Goal: Transaction & Acquisition: Purchase product/service

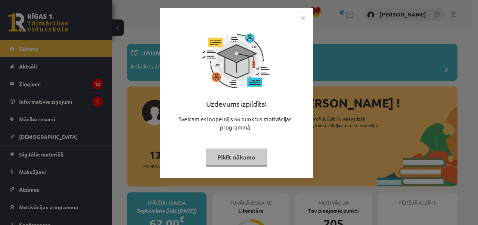
click at [247, 158] on button "Pildīt nākamo" at bounding box center [236, 156] width 61 height 17
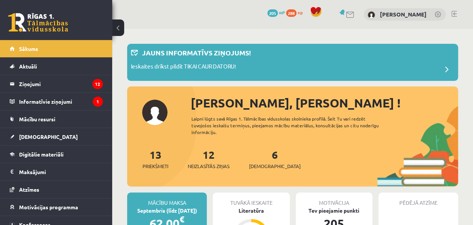
click at [268, 156] on div "6 Ieskaites" at bounding box center [275, 157] width 52 height 23
click at [262, 157] on link "6 Ieskaites" at bounding box center [275, 159] width 52 height 22
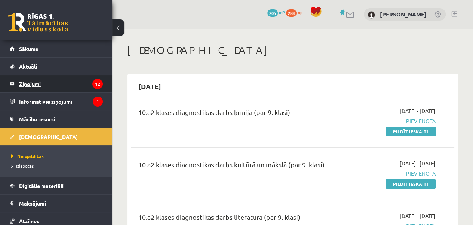
click at [53, 81] on legend "Ziņojumi 12" at bounding box center [61, 83] width 84 height 17
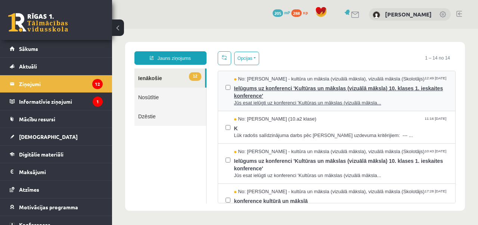
click at [68, 102] on legend "Informatīvie ziņojumi 1" at bounding box center [61, 101] width 84 height 17
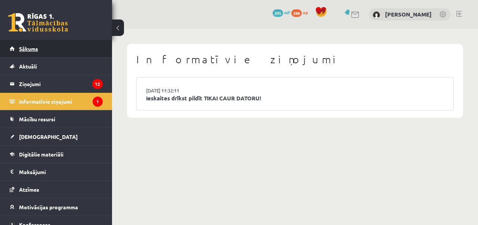
click at [70, 54] on link "Sākums" at bounding box center [56, 48] width 93 height 17
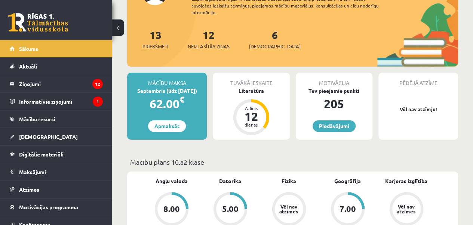
scroll to position [134, 0]
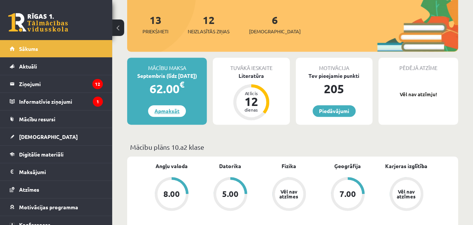
click at [166, 110] on link "Apmaksāt" at bounding box center [167, 111] width 38 height 12
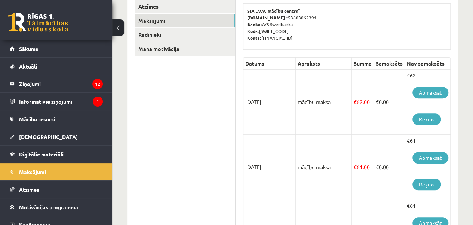
scroll to position [134, 0]
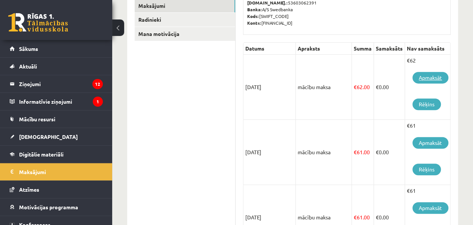
click at [430, 75] on link "Apmaksāt" at bounding box center [430, 78] width 36 height 12
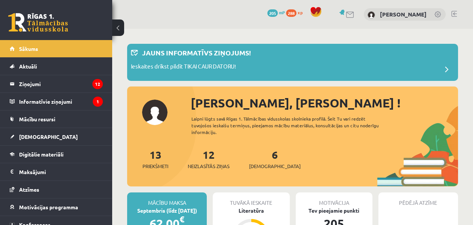
scroll to position [60, 0]
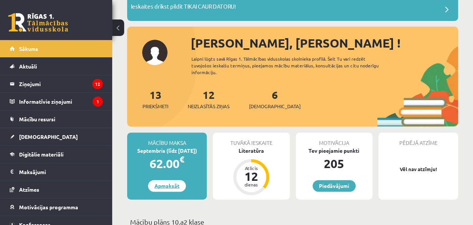
click at [163, 187] on link "Apmaksāt" at bounding box center [167, 186] width 38 height 12
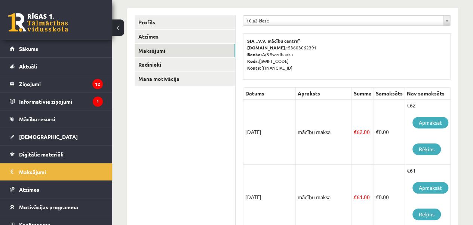
scroll to position [105, 0]
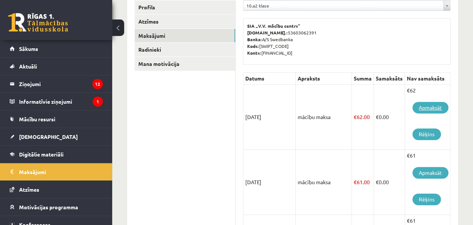
click at [430, 108] on link "Apmaksāt" at bounding box center [430, 108] width 36 height 12
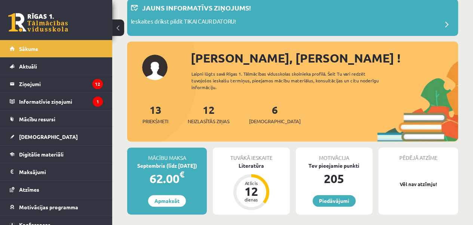
scroll to position [60, 0]
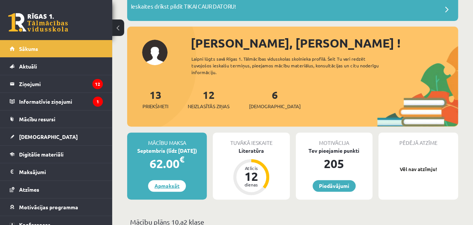
click at [170, 186] on link "Apmaksāt" at bounding box center [167, 186] width 38 height 12
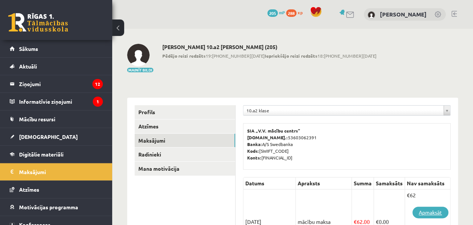
click at [423, 211] on link "Apmaksāt" at bounding box center [430, 212] width 36 height 12
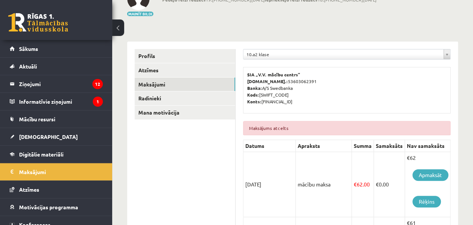
scroll to position [90, 0]
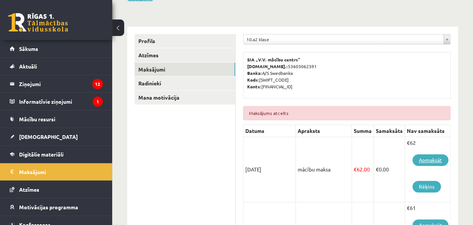
click at [424, 158] on link "Apmaksāt" at bounding box center [430, 160] width 36 height 12
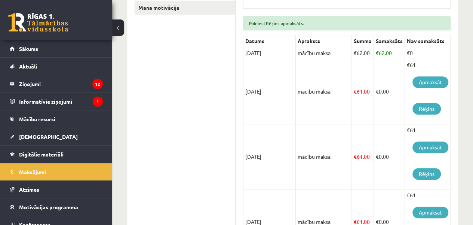
scroll to position [194, 0]
